Goal: Navigation & Orientation: Find specific page/section

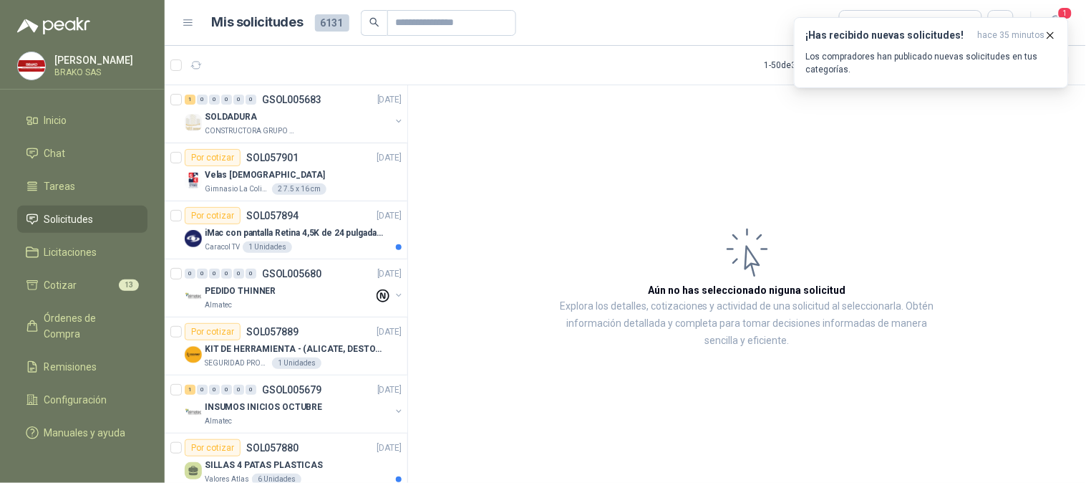
scroll to position [1648, 0]
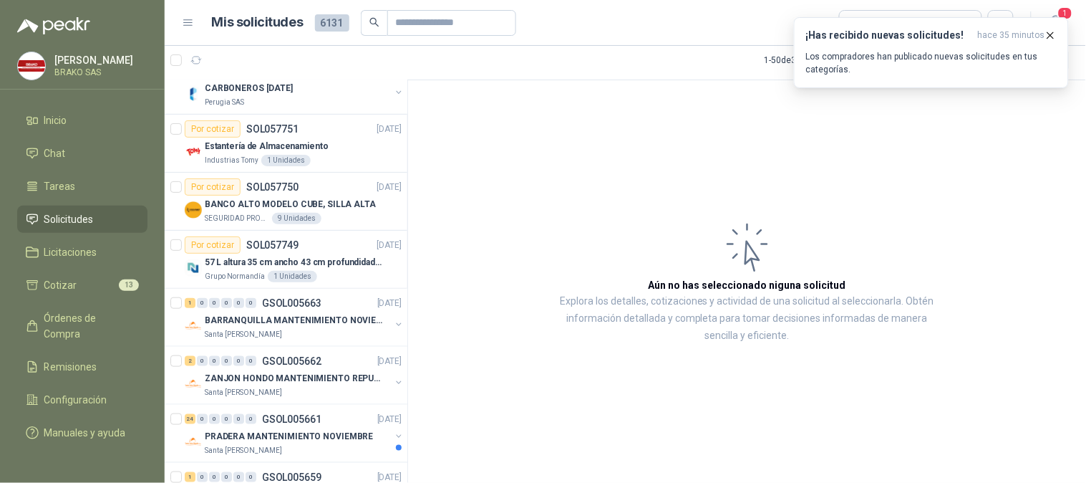
click at [122, 208] on link "Solicitudes" at bounding box center [82, 219] width 130 height 27
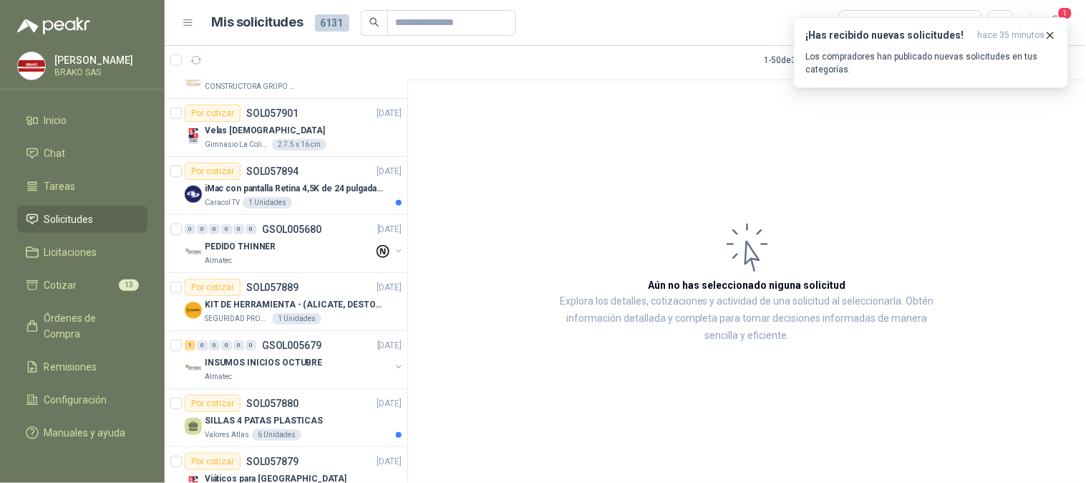
scroll to position [0, 0]
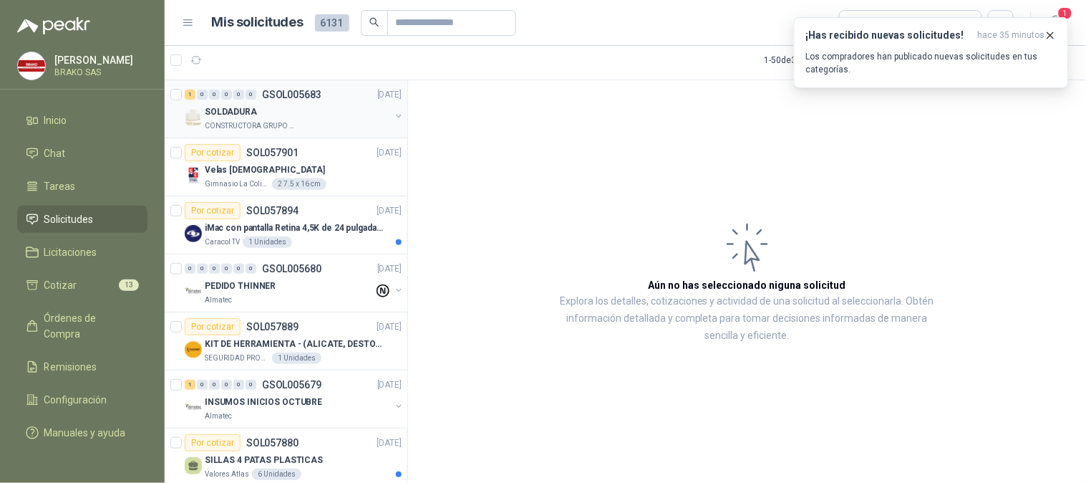
click at [266, 122] on p "CONSTRUCTORA GRUPO FIP" at bounding box center [250, 125] width 90 height 11
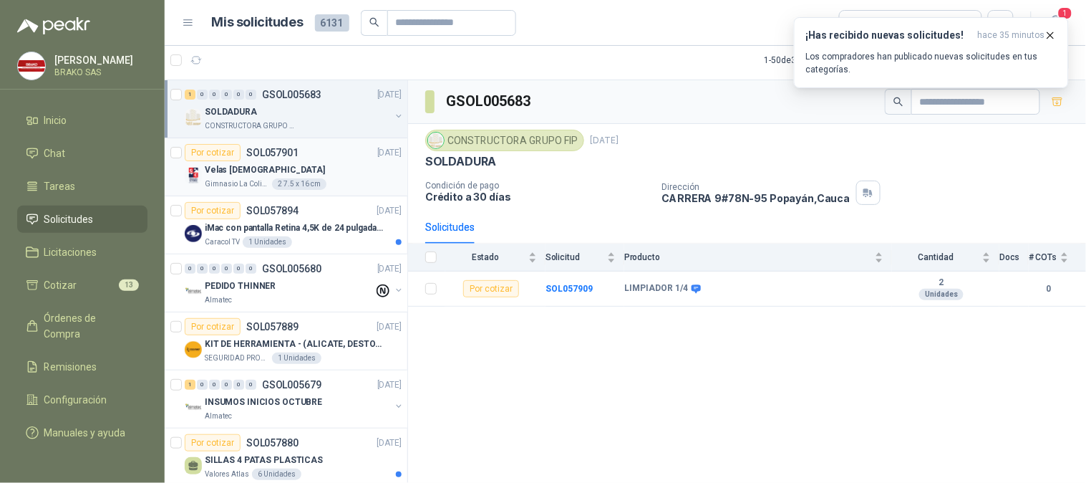
click at [239, 173] on p "Velas [DEMOGRAPHIC_DATA]" at bounding box center [265, 170] width 120 height 14
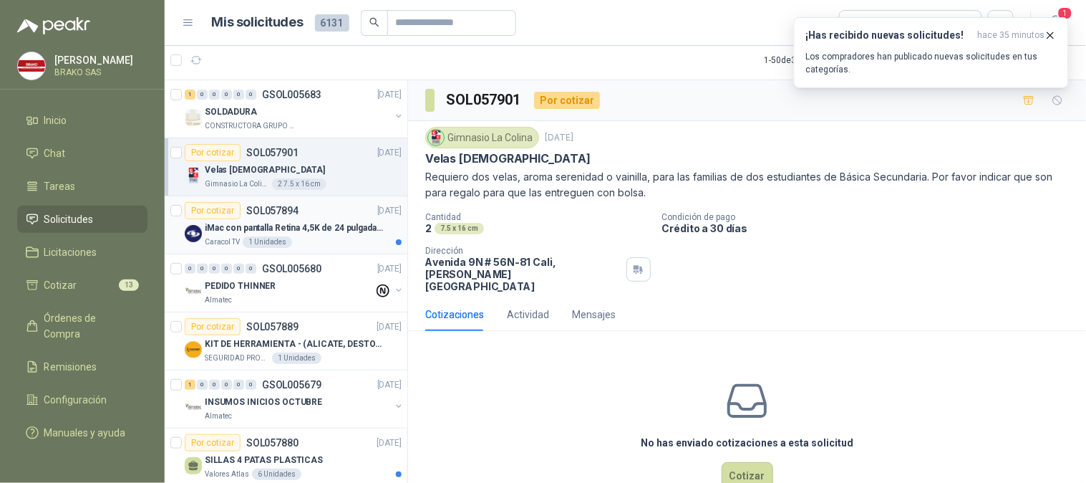
click at [261, 234] on div "iMac con pantalla Retina 4,5K de 24 pulgadas M4" at bounding box center [303, 227] width 197 height 17
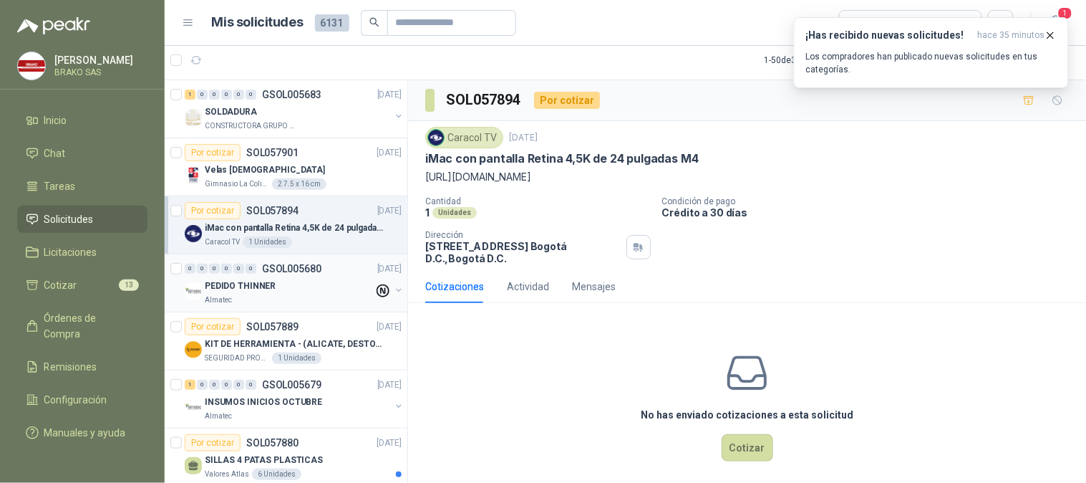
click at [272, 294] on div "Almatec" at bounding box center [289, 299] width 169 height 11
